Goal: Transaction & Acquisition: Obtain resource

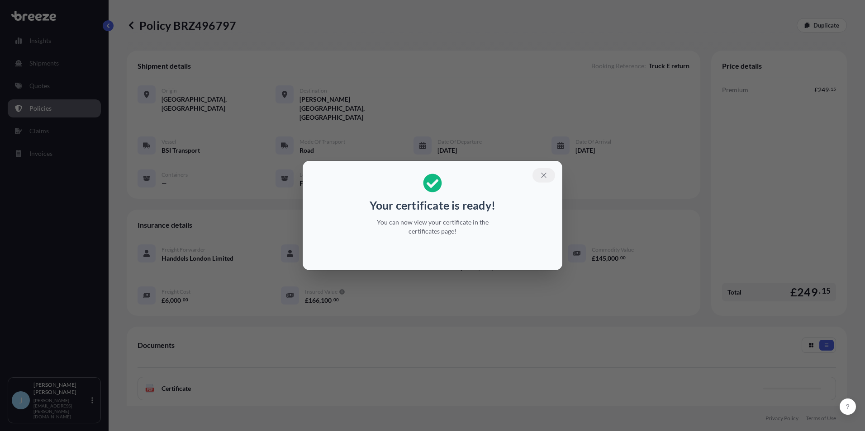
click at [540, 177] on icon "button" at bounding box center [543, 175] width 8 height 8
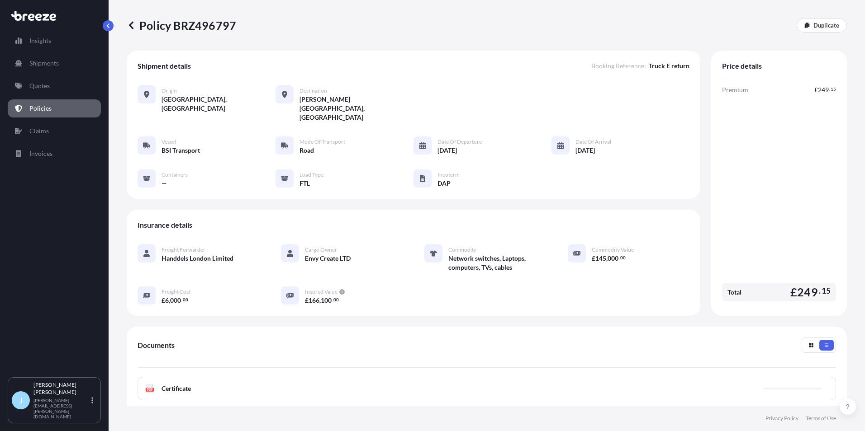
drag, startPoint x: 134, startPoint y: 90, endPoint x: 49, endPoint y: 190, distance: 131.5
click at [51, 214] on div "Insights Shipments Quotes Policies Claims Invoices" at bounding box center [54, 201] width 93 height 354
click at [35, 110] on p "Policies" at bounding box center [40, 108] width 22 height 9
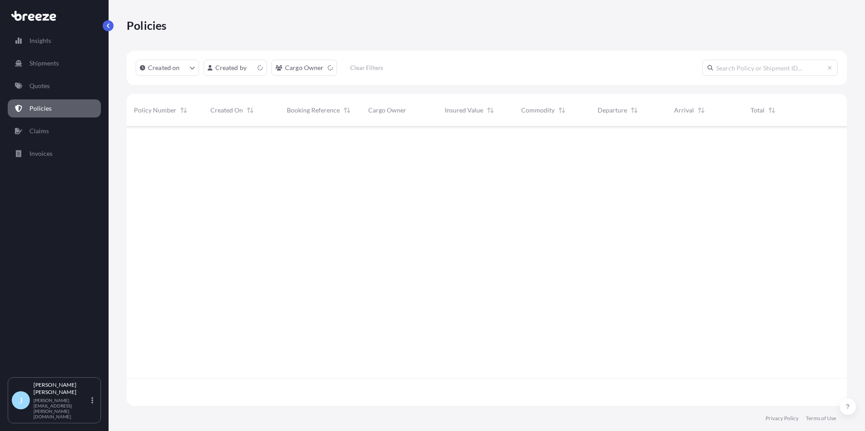
scroll to position [278, 713]
click at [42, 82] on p "Quotes" at bounding box center [39, 85] width 20 height 9
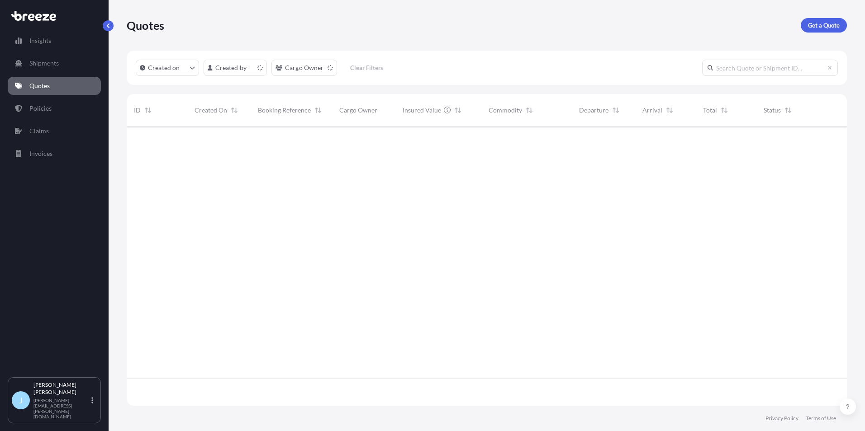
scroll to position [278, 713]
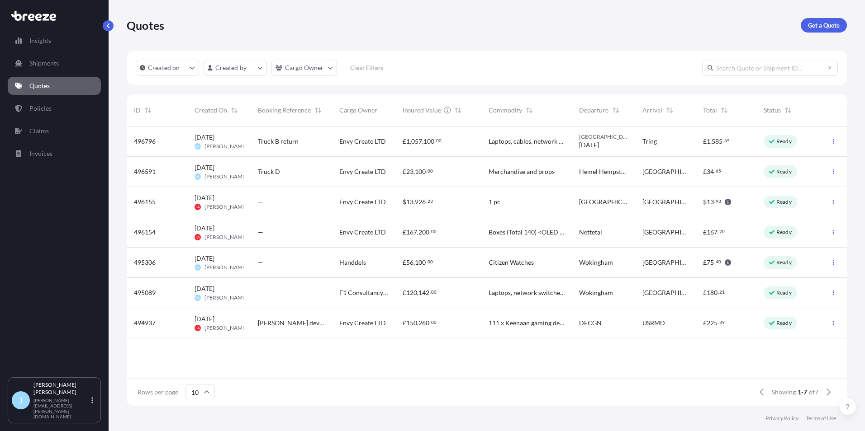
click at [311, 135] on div "Truck B return" at bounding box center [290, 142] width 81 height 30
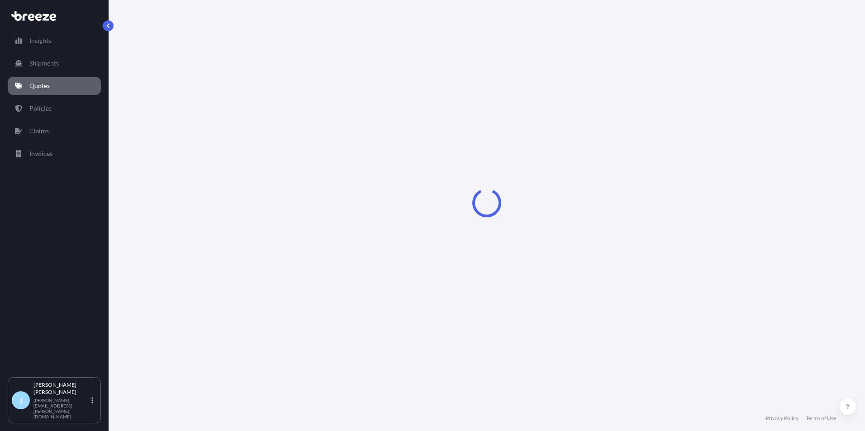
select select "Road"
select select "2"
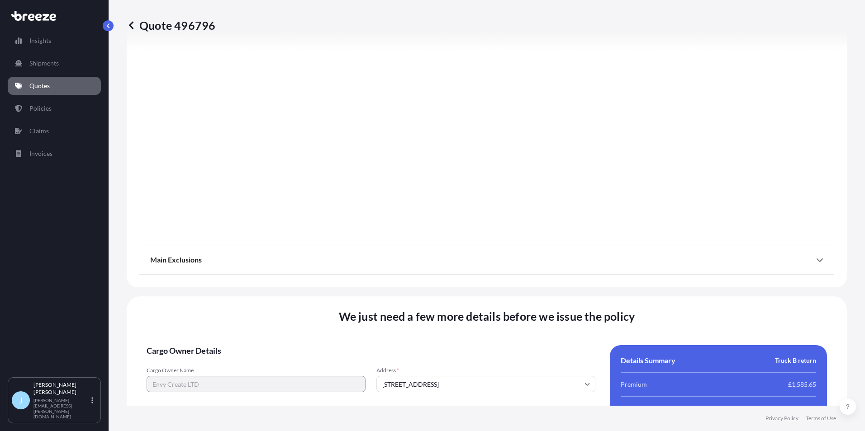
scroll to position [1004, 0]
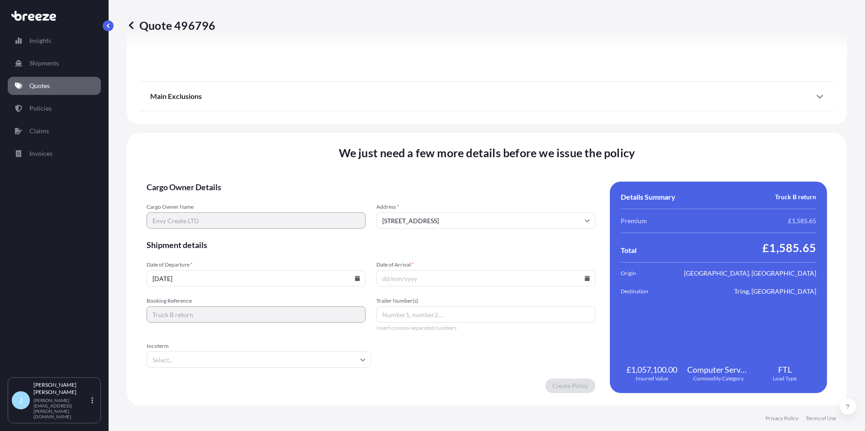
click at [348, 280] on input "[DATE]" at bounding box center [256, 278] width 219 height 16
click at [354, 279] on icon at bounding box center [356, 278] width 5 height 5
click at [194, 229] on button "25" at bounding box center [191, 232] width 14 height 14
type input "[DATE]"
click at [585, 279] on icon at bounding box center [587, 278] width 5 height 5
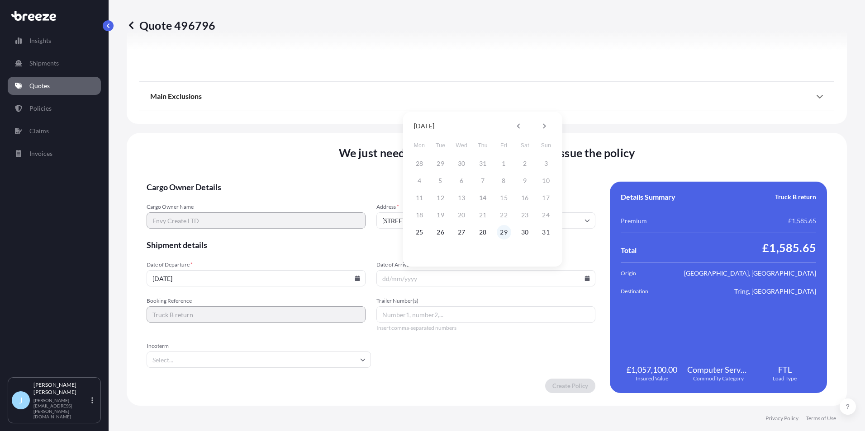
click at [498, 233] on button "29" at bounding box center [503, 232] width 14 height 14
type input "[DATE]"
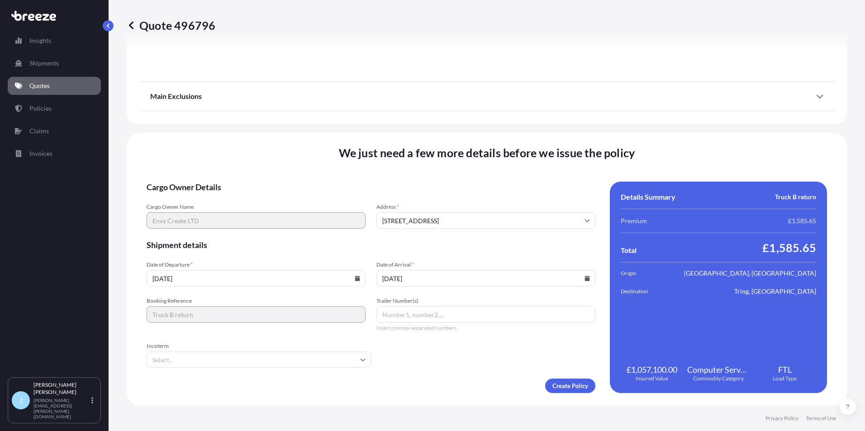
click at [358, 356] on input "Incoterm" at bounding box center [259, 360] width 224 height 16
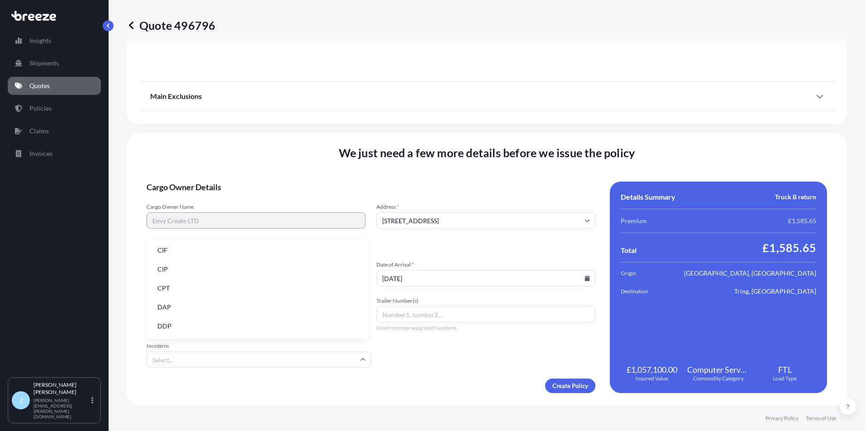
scroll to position [45, 0]
click at [240, 288] on li "DAP" at bounding box center [257, 282] width 215 height 17
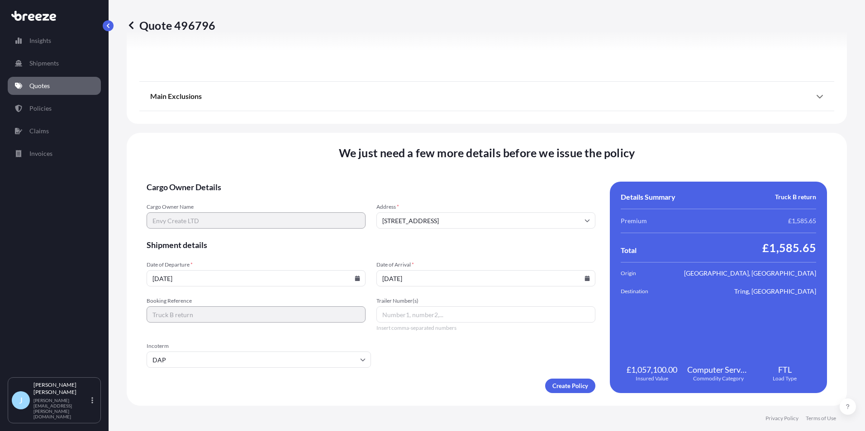
click at [289, 236] on form "Cargo Owner Details Cargo Owner Name Envy Create LTD Address * [STREET_ADDRESS]…" at bounding box center [371, 288] width 449 height 212
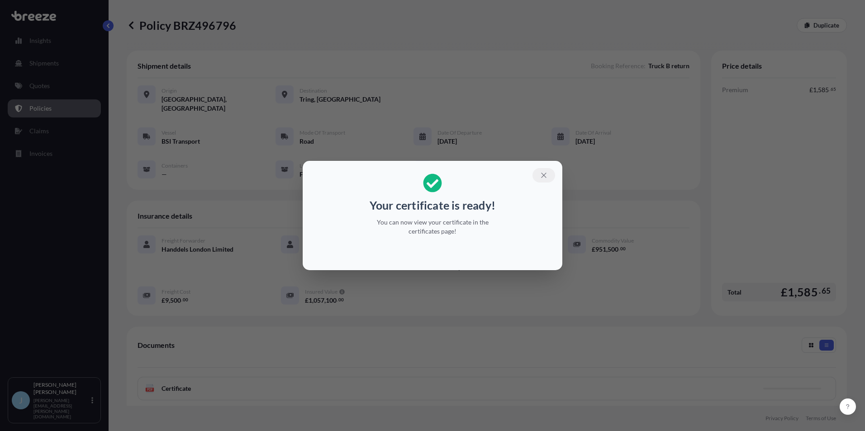
click at [545, 176] on icon "button" at bounding box center [543, 175] width 8 height 8
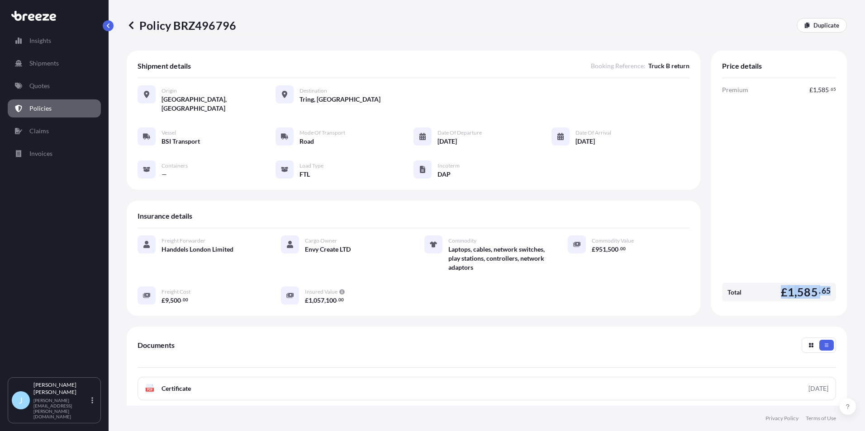
drag, startPoint x: 777, startPoint y: 279, endPoint x: 827, endPoint y: 280, distance: 49.7
click at [827, 283] on div "Total £ 1 , 585 . 65" at bounding box center [779, 292] width 114 height 19
copy span "£ 1 , 585 . 65"
click at [60, 108] on link "Policies" at bounding box center [54, 108] width 93 height 18
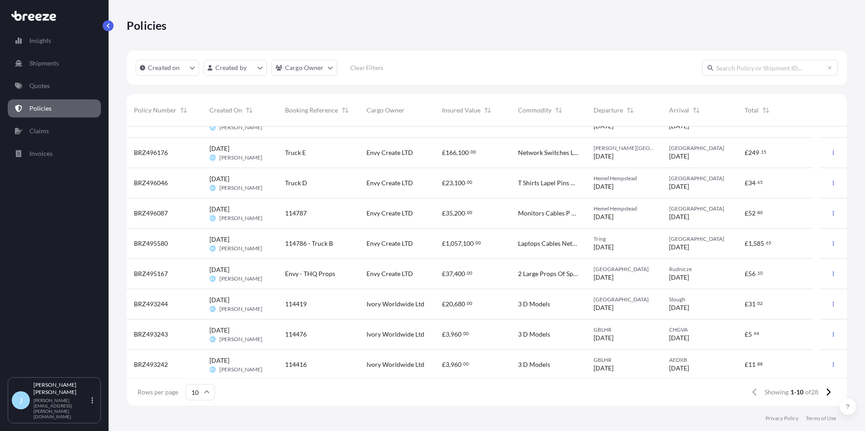
scroll to position [51, 0]
click at [832, 272] on icon "button" at bounding box center [832, 272] width 1 height 5
click at [782, 287] on p "Download certificate" at bounding box center [783, 290] width 59 height 9
click at [830, 241] on icon "button" at bounding box center [832, 241] width 5 height 5
click at [797, 259] on p "Download certificate" at bounding box center [783, 259] width 59 height 9
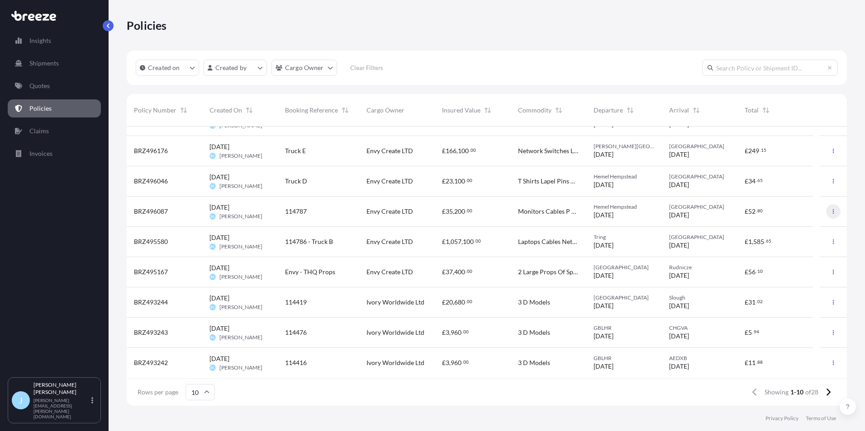
click at [830, 210] on icon "button" at bounding box center [832, 211] width 5 height 5
click at [803, 228] on p "Download certificate" at bounding box center [783, 229] width 59 height 9
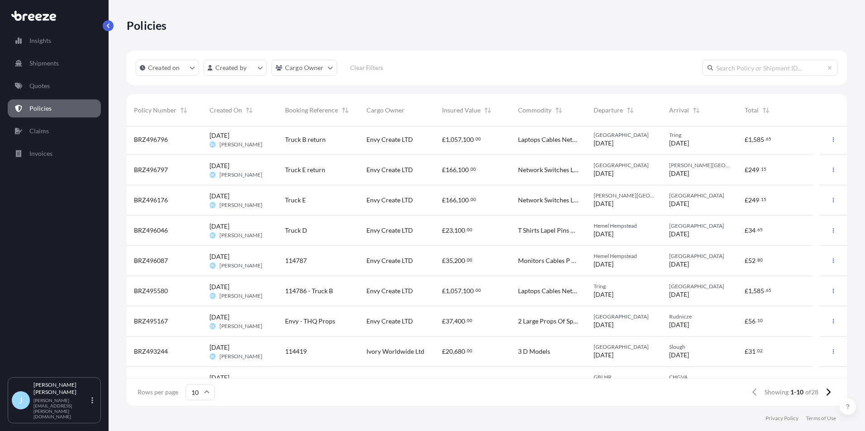
scroll to position [0, 0]
click at [826, 228] on button "button" at bounding box center [833, 232] width 14 height 14
click at [781, 252] on p "Download certificate" at bounding box center [783, 250] width 59 height 9
click at [829, 201] on button "button" at bounding box center [833, 202] width 14 height 14
click at [828, 202] on button "button" at bounding box center [833, 202] width 14 height 14
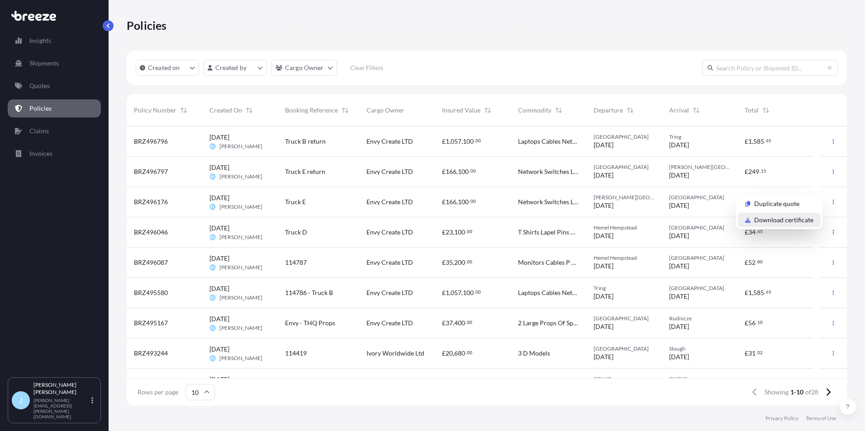
click at [785, 218] on p "Download certificate" at bounding box center [783, 220] width 59 height 9
click at [826, 171] on button "button" at bounding box center [833, 172] width 14 height 14
click at [830, 142] on icon "button" at bounding box center [832, 141] width 5 height 5
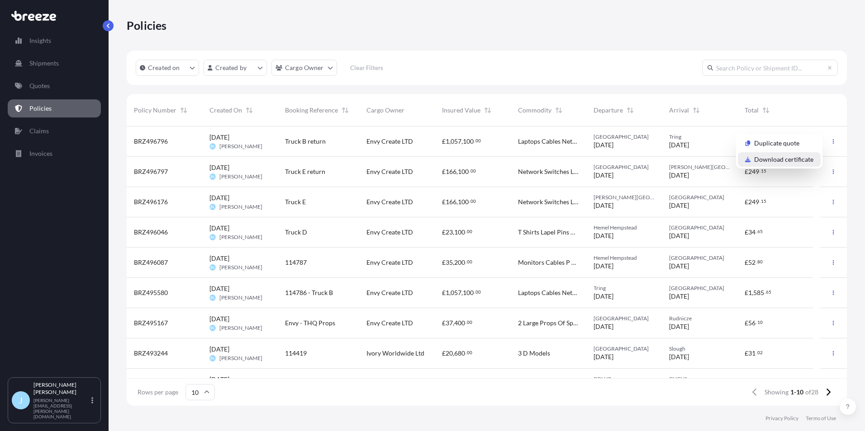
click at [793, 157] on p "Download certificate" at bounding box center [783, 159] width 59 height 9
click at [830, 172] on icon "button" at bounding box center [832, 171] width 5 height 5
click at [791, 188] on p "Download certificate" at bounding box center [783, 189] width 59 height 9
click at [812, 38] on div "Policies" at bounding box center [487, 25] width 720 height 51
